Goal: Task Accomplishment & Management: Manage account settings

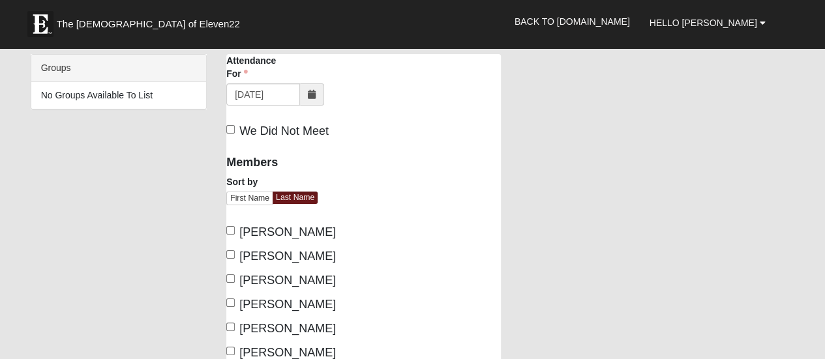
click at [228, 225] on label "[PERSON_NAME]" at bounding box center [281, 233] width 110 height 18
click at [228, 226] on input "[PERSON_NAME]" at bounding box center [230, 230] width 8 height 8
checkbox input "true"
click at [229, 251] on input "[PERSON_NAME]" at bounding box center [230, 254] width 8 height 8
checkbox input "true"
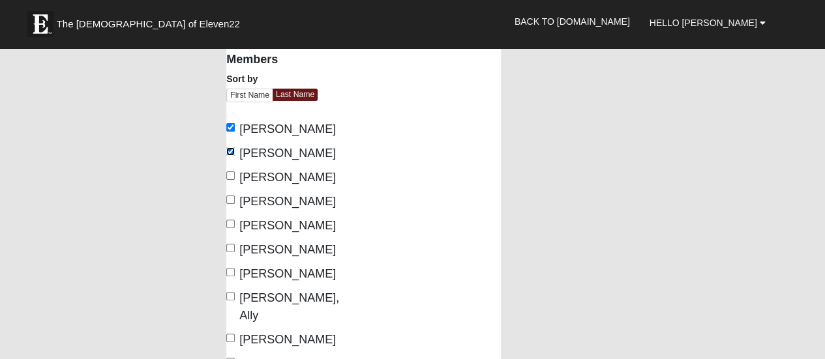
scroll to position [130, 0]
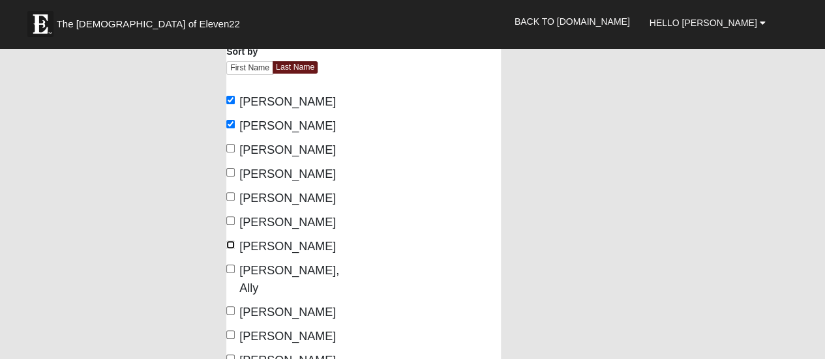
click at [229, 244] on input "Mazdzer, Doug" at bounding box center [230, 245] width 8 height 8
checkbox input "true"
click at [231, 267] on input "Melerski, Ally" at bounding box center [230, 269] width 8 height 8
checkbox input "true"
click at [232, 306] on input "Tessier, Mike" at bounding box center [230, 310] width 8 height 8
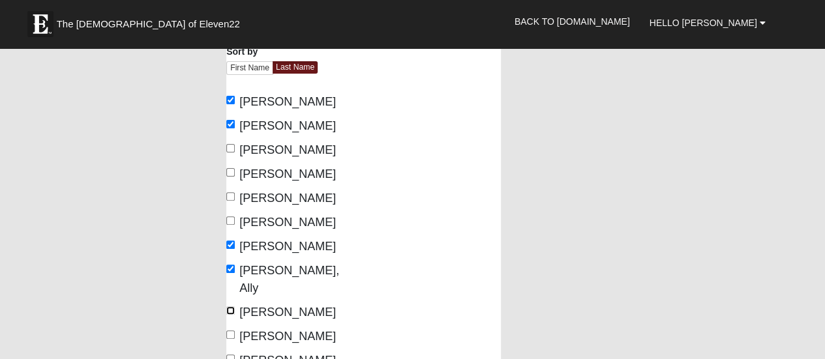
checkbox input "true"
click at [231, 330] on input "Tessier, Tess" at bounding box center [230, 334] width 8 height 8
checkbox input "true"
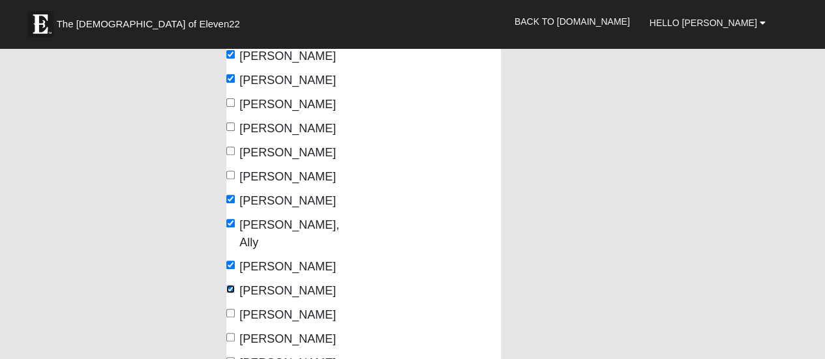
scroll to position [261, 0]
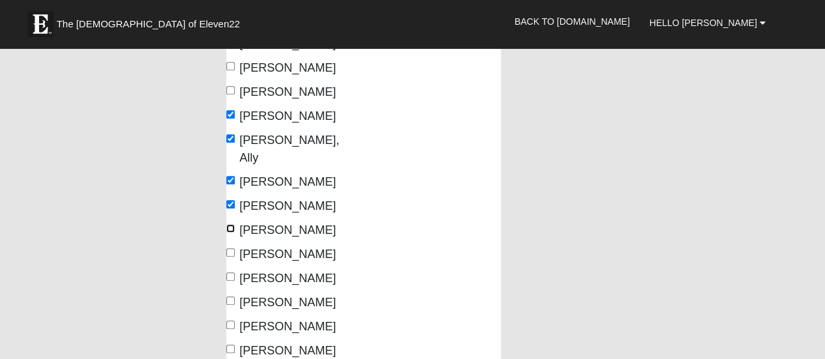
click at [227, 224] on input "Thomas, Duane" at bounding box center [230, 228] width 8 height 8
checkbox input "true"
click at [228, 248] on input "Thomas, Susan" at bounding box center [230, 252] width 8 height 8
checkbox input "true"
click at [228, 272] on input "VanCuren, Laura" at bounding box center [230, 276] width 8 height 8
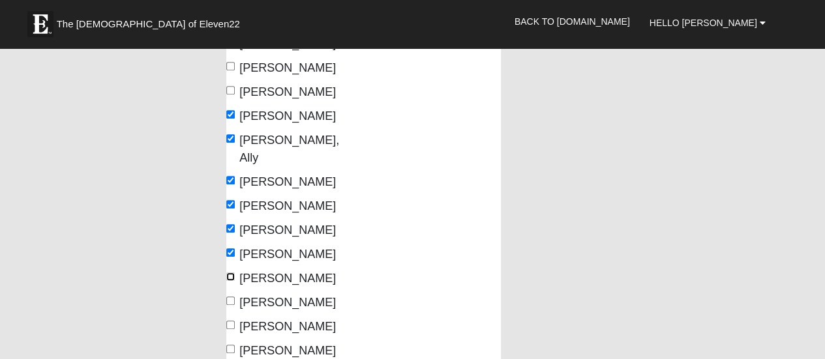
checkbox input "true"
click at [229, 297] on input "Whiting, Larry" at bounding box center [230, 301] width 8 height 8
checkbox input "true"
click at [231, 321] on input "Whiting, Patricia" at bounding box center [230, 325] width 8 height 8
checkbox input "true"
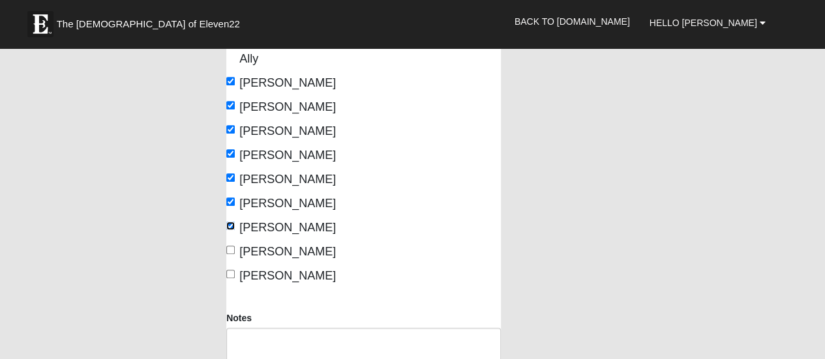
scroll to position [456, 0]
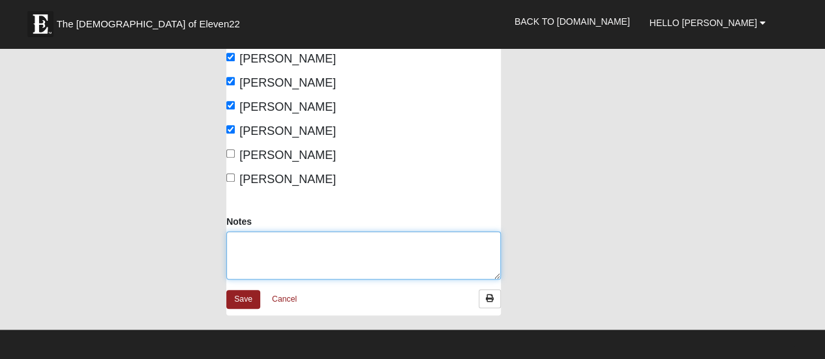
click at [238, 231] on textarea "Notes" at bounding box center [363, 255] width 274 height 48
click at [242, 231] on textarea "9 Residents 1" at bounding box center [363, 255] width 274 height 48
click at [244, 239] on textarea "9 Silver Treasures Residents 1" at bounding box center [363, 255] width 274 height 48
type textarea "9 Silver Treasures Residents 1 Silver Treasures Staff"
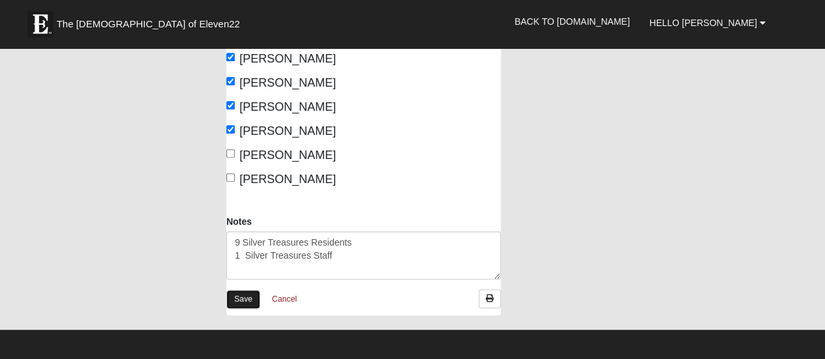
click at [244, 290] on link "Save" at bounding box center [243, 299] width 34 height 19
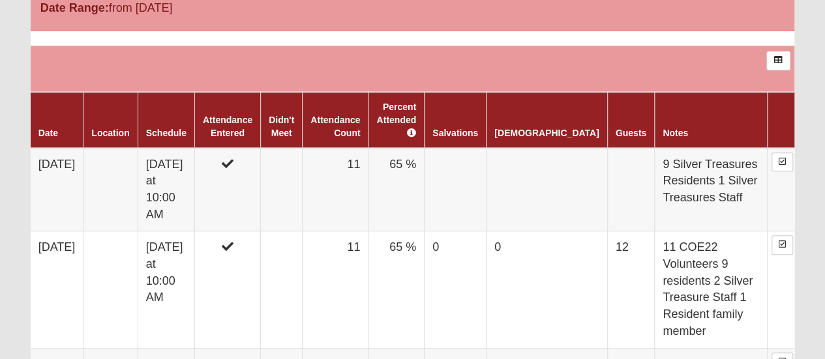
scroll to position [456, 0]
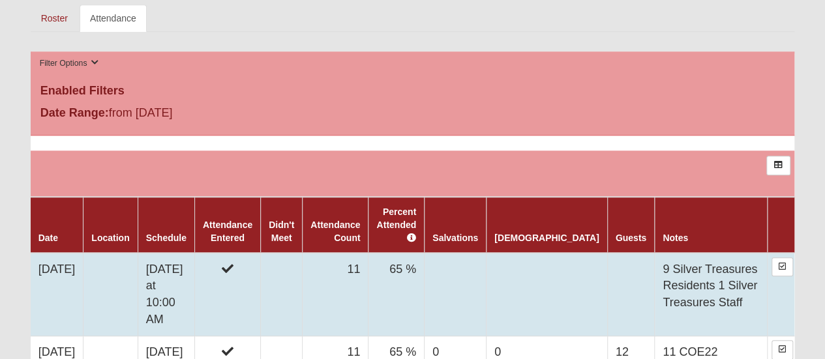
click at [607, 253] on td at bounding box center [630, 294] width 47 height 83
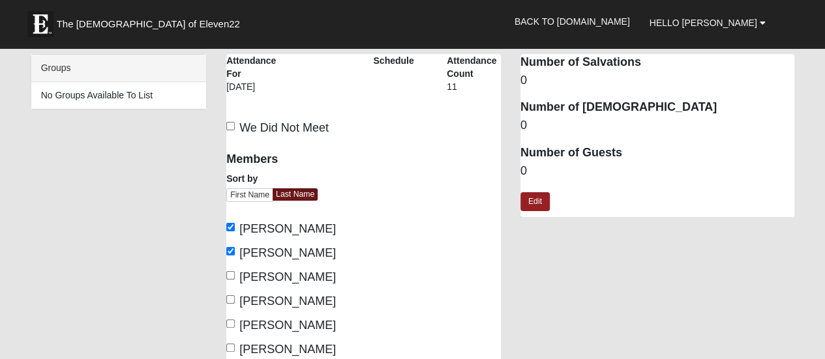
click at [527, 169] on dd "0" at bounding box center [657, 171] width 274 height 17
click at [523, 171] on dd "0" at bounding box center [657, 171] width 274 height 17
click at [531, 194] on link "Edit" at bounding box center [534, 201] width 29 height 19
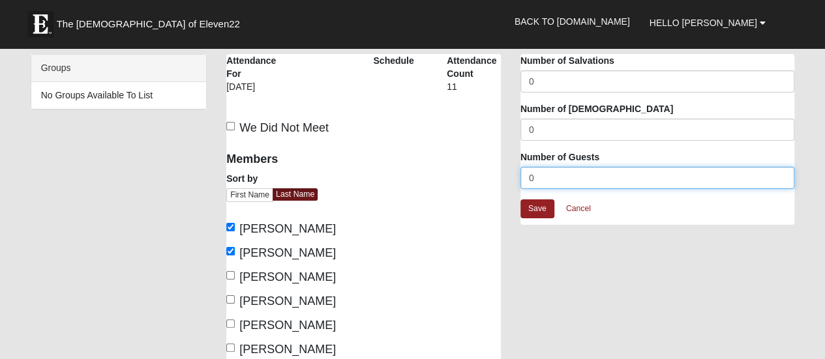
click at [536, 177] on input "0" at bounding box center [657, 178] width 274 height 22
type input "11"
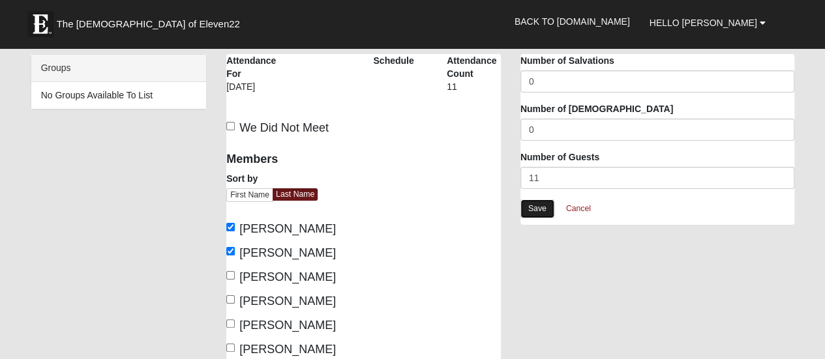
click at [540, 207] on link "Save" at bounding box center [537, 208] width 34 height 19
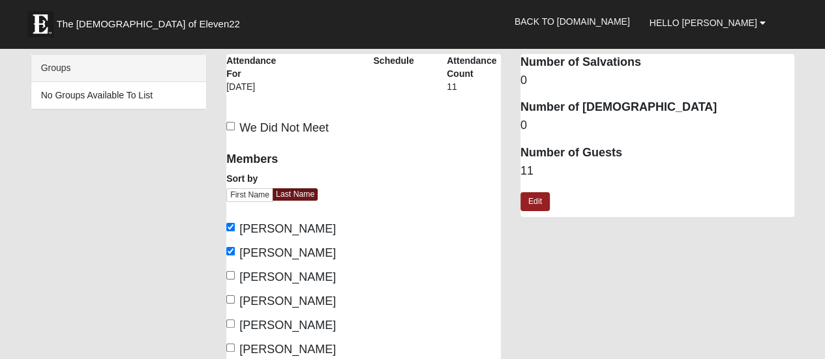
click at [533, 169] on dd "11" at bounding box center [657, 171] width 274 height 17
click at [532, 198] on link "Edit" at bounding box center [534, 201] width 29 height 19
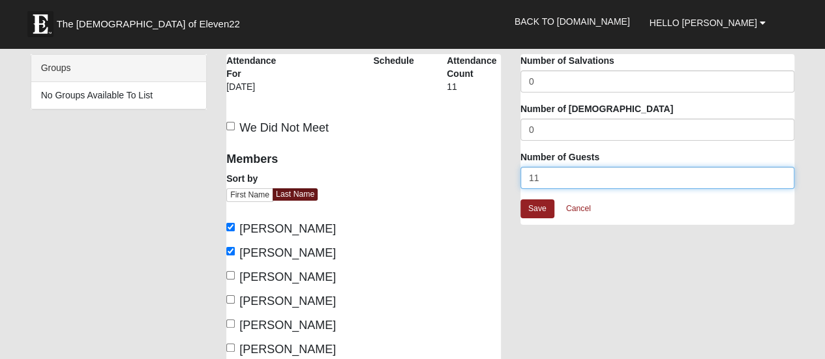
click at [541, 175] on input "11" at bounding box center [657, 178] width 274 height 22
type input "10"
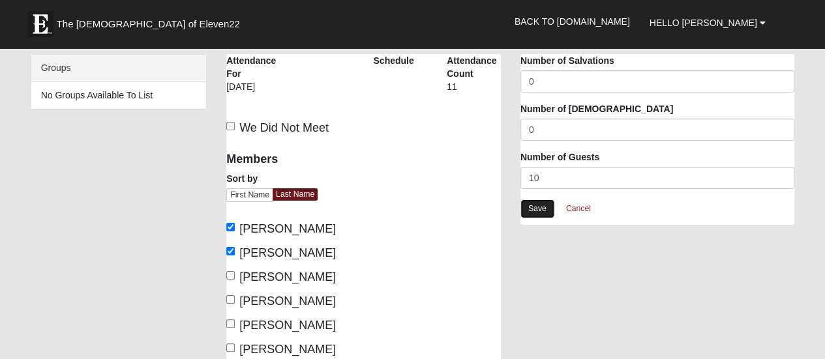
click at [538, 207] on link "Save" at bounding box center [537, 208] width 34 height 19
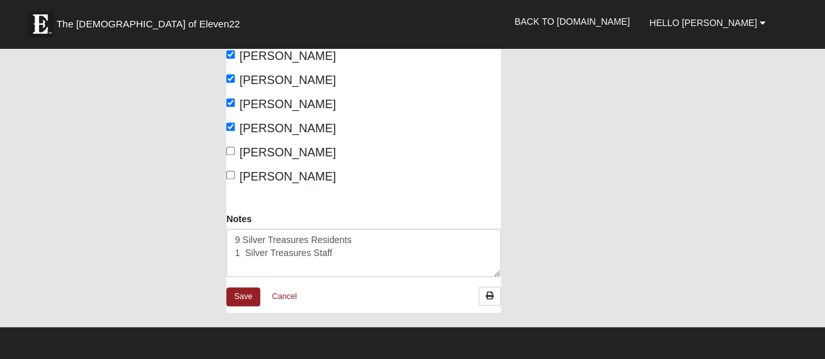
scroll to position [456, 0]
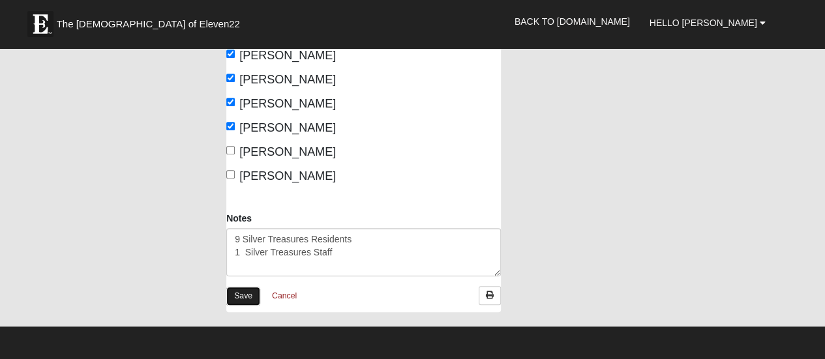
click at [239, 287] on link "Save" at bounding box center [243, 296] width 34 height 19
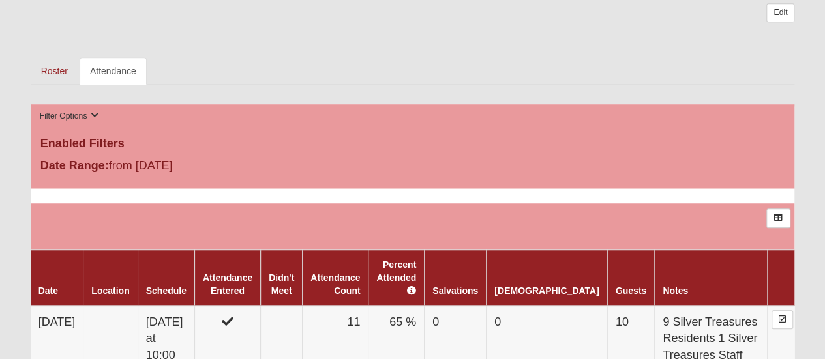
scroll to position [568, 0]
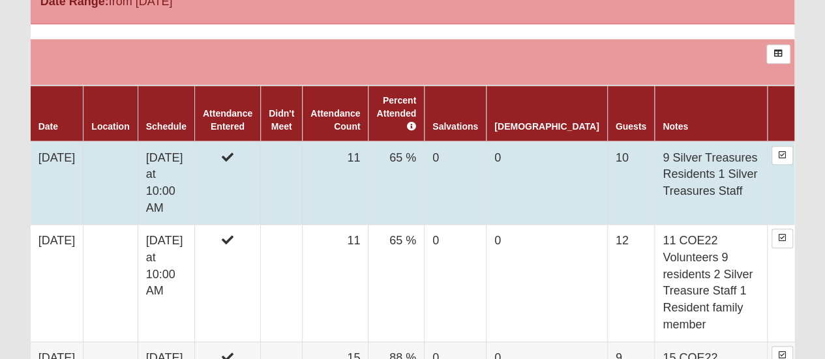
click at [690, 208] on td "9 Silver Treasures Residents 1 Silver Treasures Staff" at bounding box center [710, 182] width 113 height 83
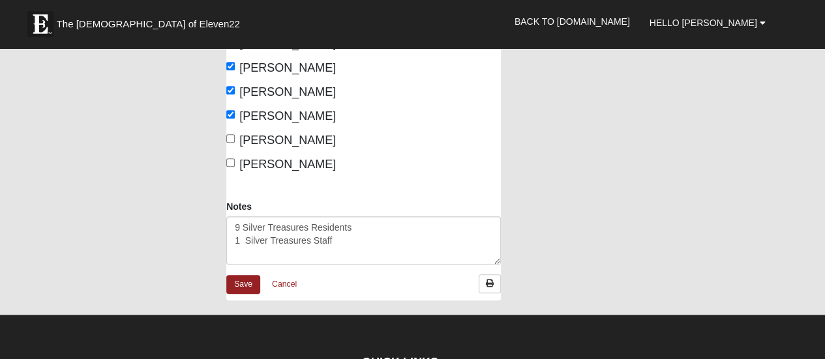
scroll to position [521, 0]
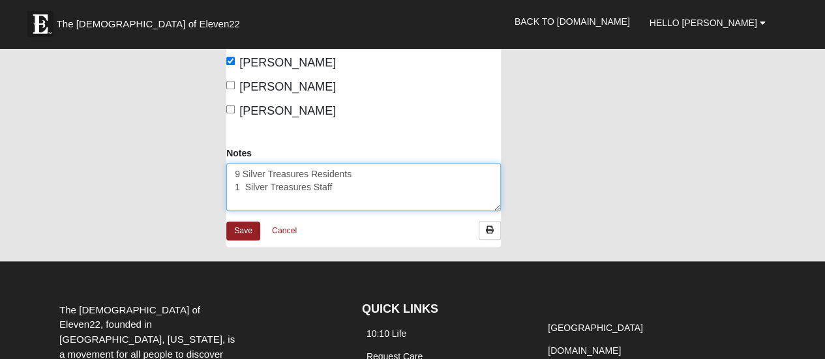
click at [335, 166] on textarea "9 Silver Treasures Residents 1 Silver Treasures Staff" at bounding box center [363, 187] width 274 height 48
click at [258, 178] on textarea "9 Silver Treasures Residents 1 Silver Treasures Staff" at bounding box center [363, 187] width 274 height 48
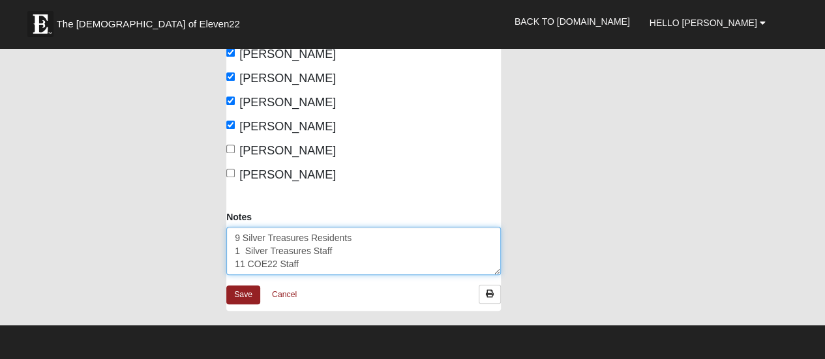
scroll to position [406, 0]
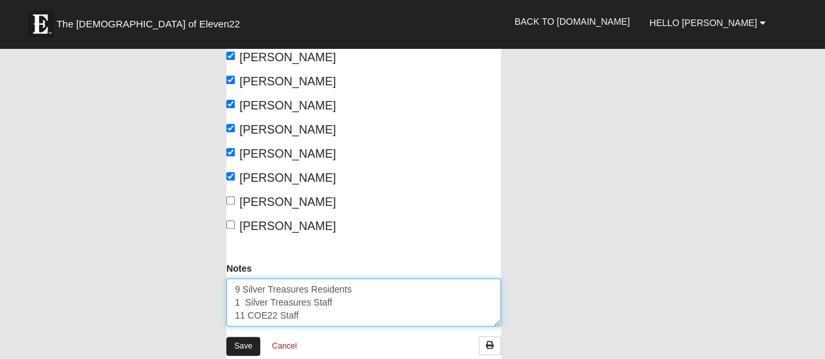
type textarea "9 Silver Treasures Residents 1 Silver Treasures Staff 11 COE22 Staff"
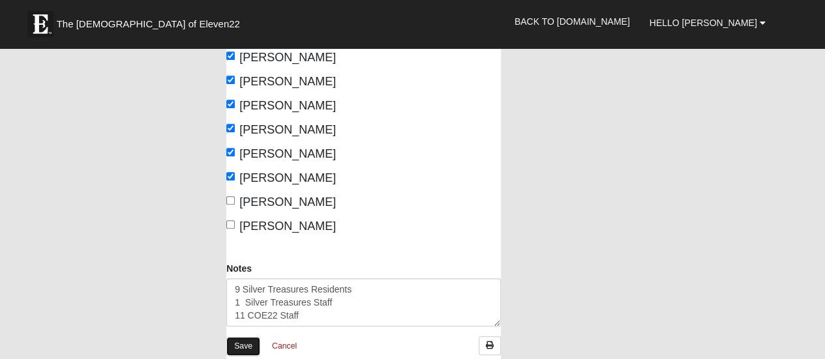
click at [244, 337] on link "Save" at bounding box center [243, 346] width 34 height 19
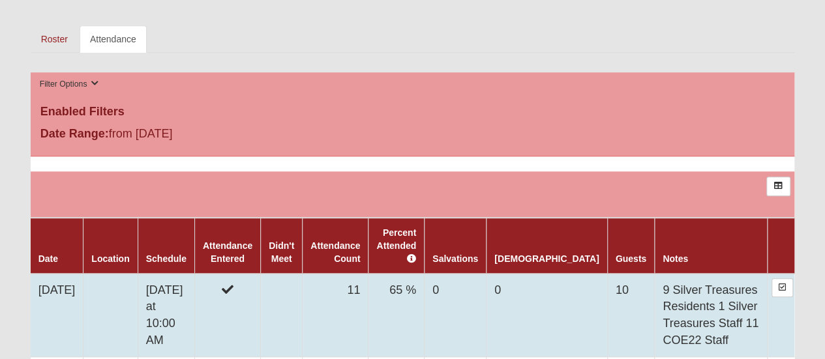
scroll to position [520, 0]
